Goal: Transaction & Acquisition: Subscribe to service/newsletter

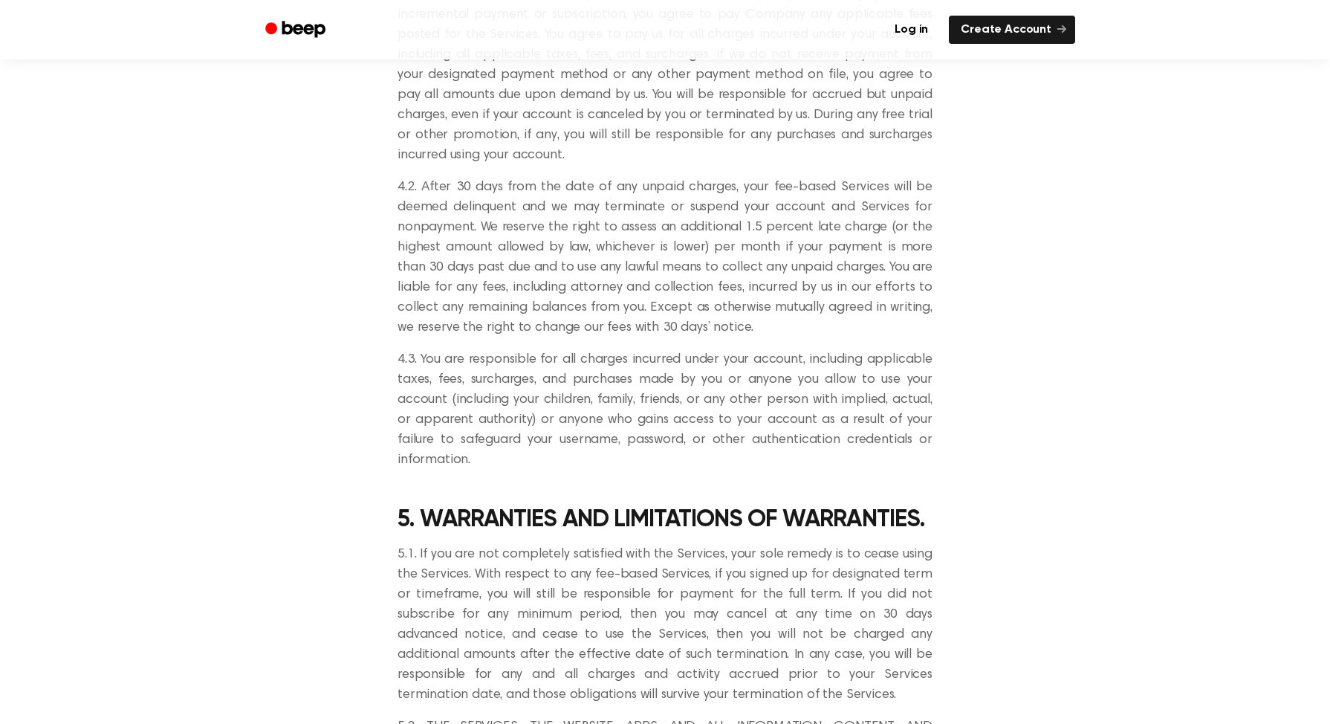
scroll to position [3539, 0]
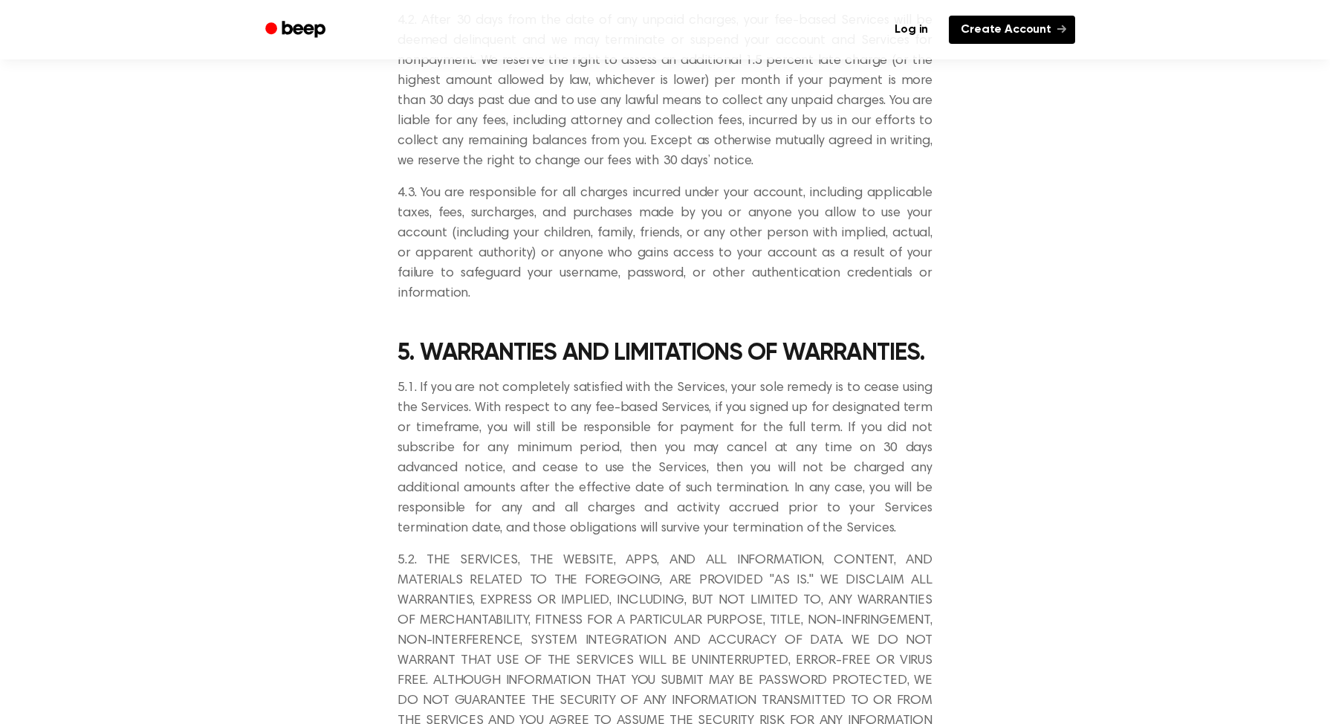
click at [1035, 22] on link "Create Account" at bounding box center [1012, 30] width 126 height 28
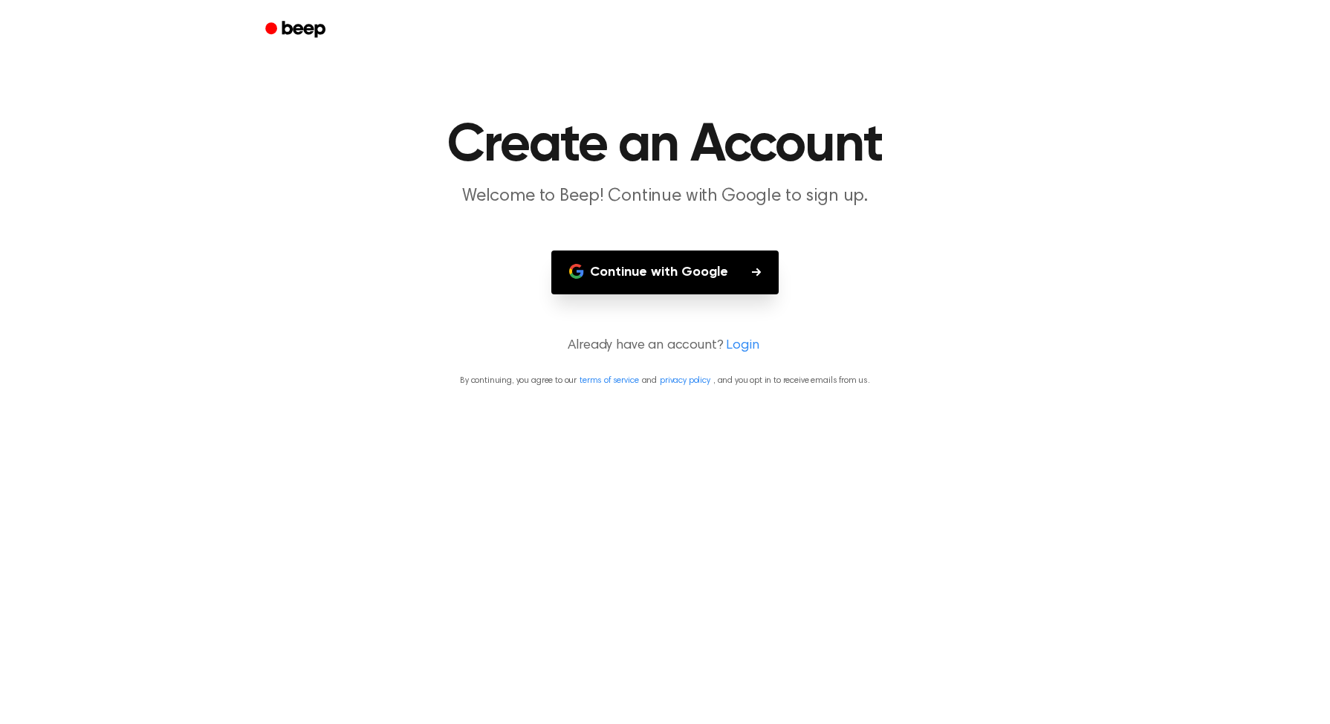
click at [700, 286] on button "Continue with Google" at bounding box center [665, 272] width 227 height 44
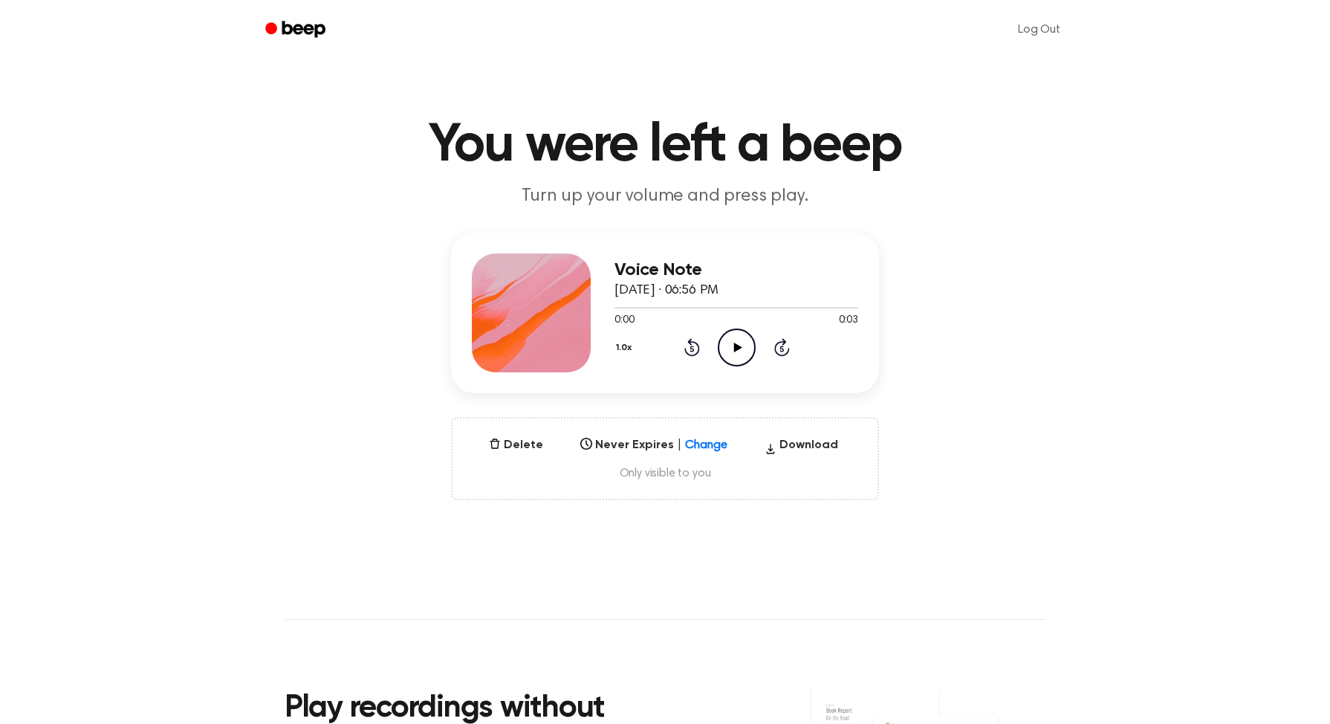
click at [723, 340] on icon "Play Audio" at bounding box center [737, 348] width 38 height 38
click at [735, 345] on icon "Pause Audio" at bounding box center [737, 348] width 38 height 38
